Goal: Task Accomplishment & Management: Use online tool/utility

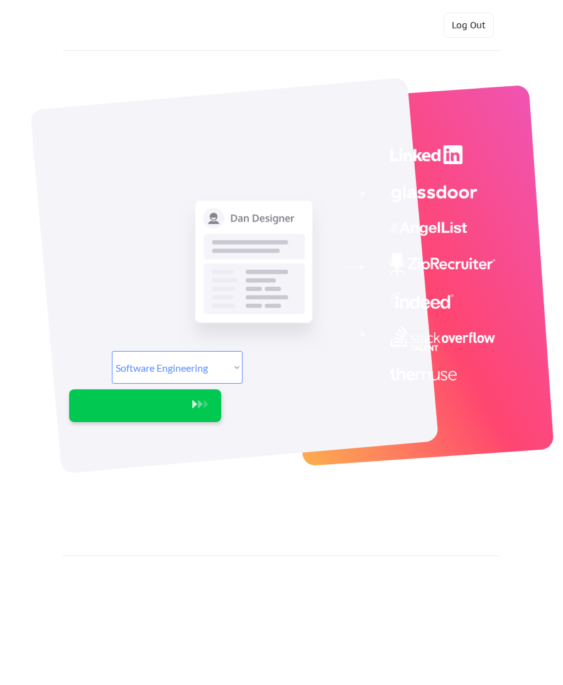
select select ""engineering""
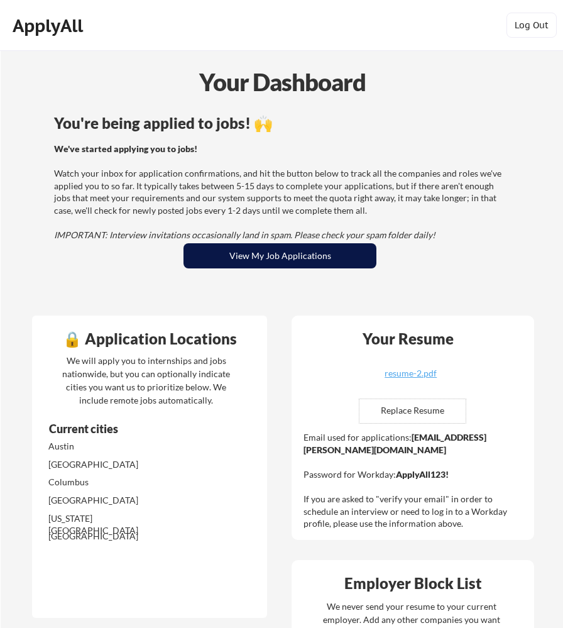
click at [270, 260] on button "View My Job Applications" at bounding box center [280, 255] width 193 height 25
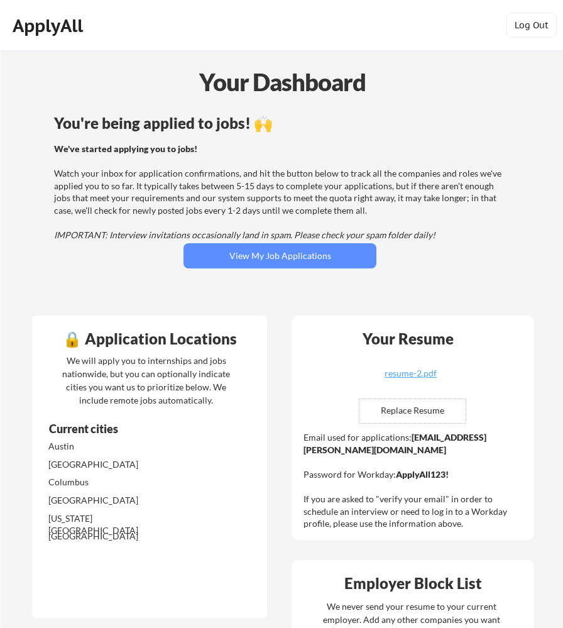
scroll to position [149, 0]
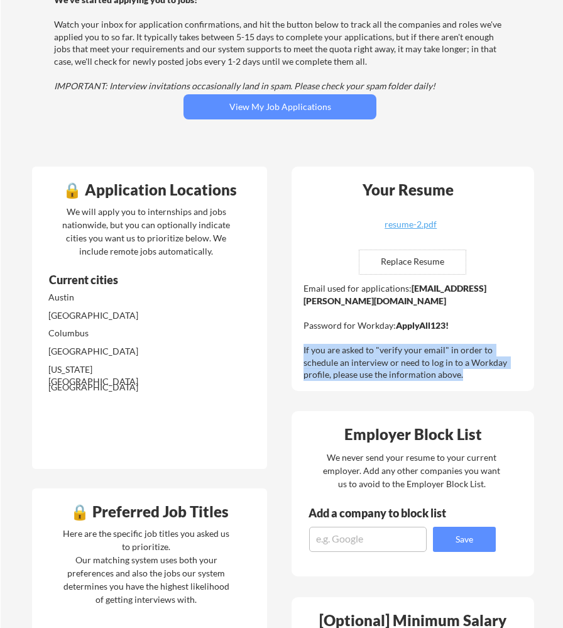
drag, startPoint x: 423, startPoint y: 375, endPoint x: 285, endPoint y: 345, distance: 141.6
click at [285, 345] on div "🔒 Application Locations We will apply you to internships and jobs nationwide, b…" at bounding box center [283, 613] width 524 height 914
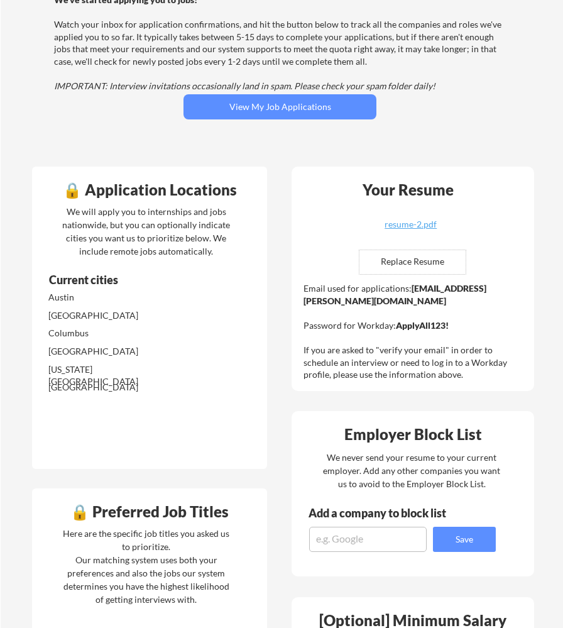
click at [275, 345] on div "🔒 Application Locations We will apply you to internships and jobs nationwide, b…" at bounding box center [283, 613] width 524 height 914
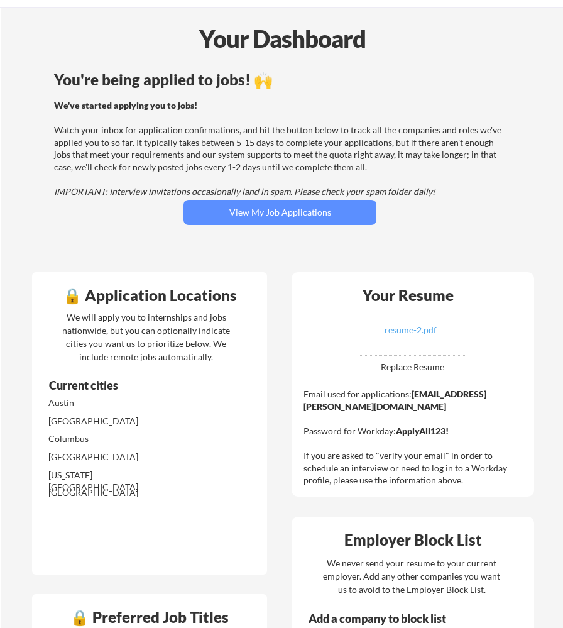
scroll to position [39, 0]
